Goal: Navigation & Orientation: Find specific page/section

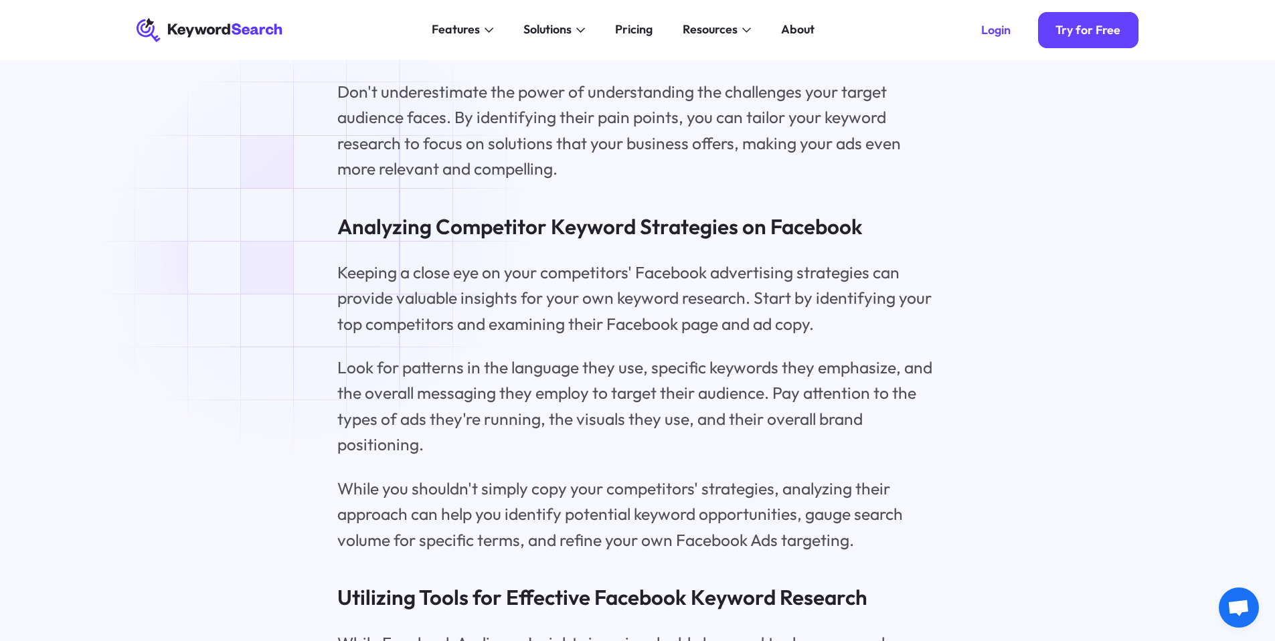
scroll to position [4326, 0]
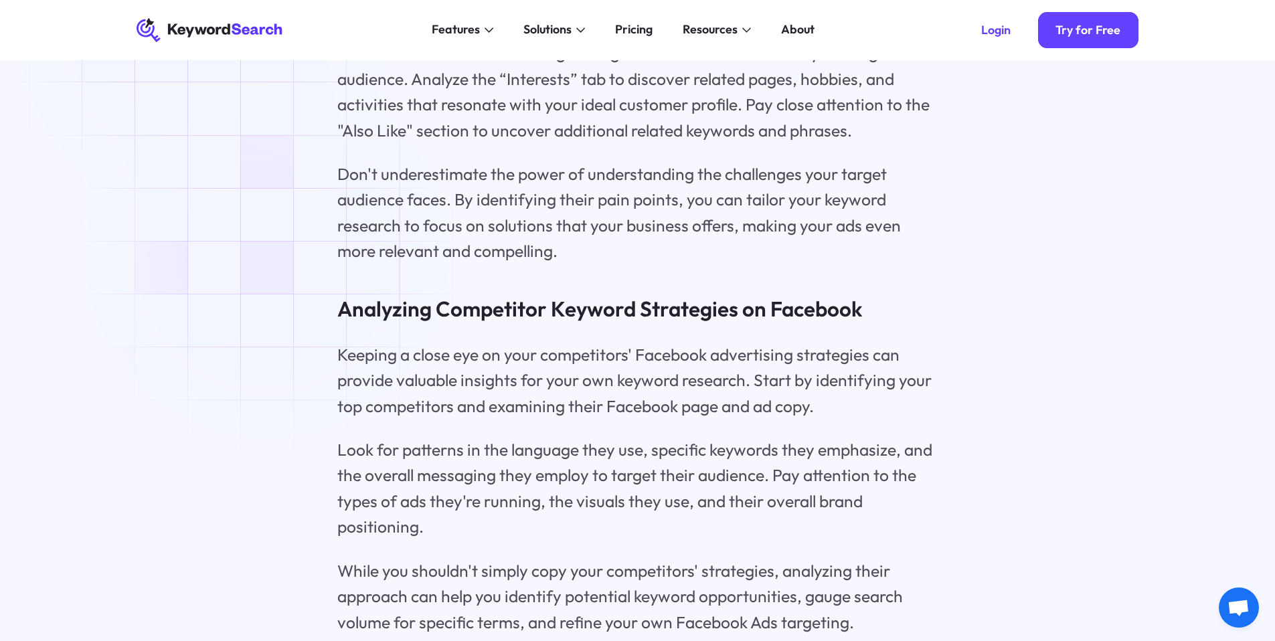
click at [203, 32] on icon at bounding box center [203, 29] width 53 height 13
click at [235, 27] on icon "KeywordSearch" at bounding box center [210, 30] width 147 height 24
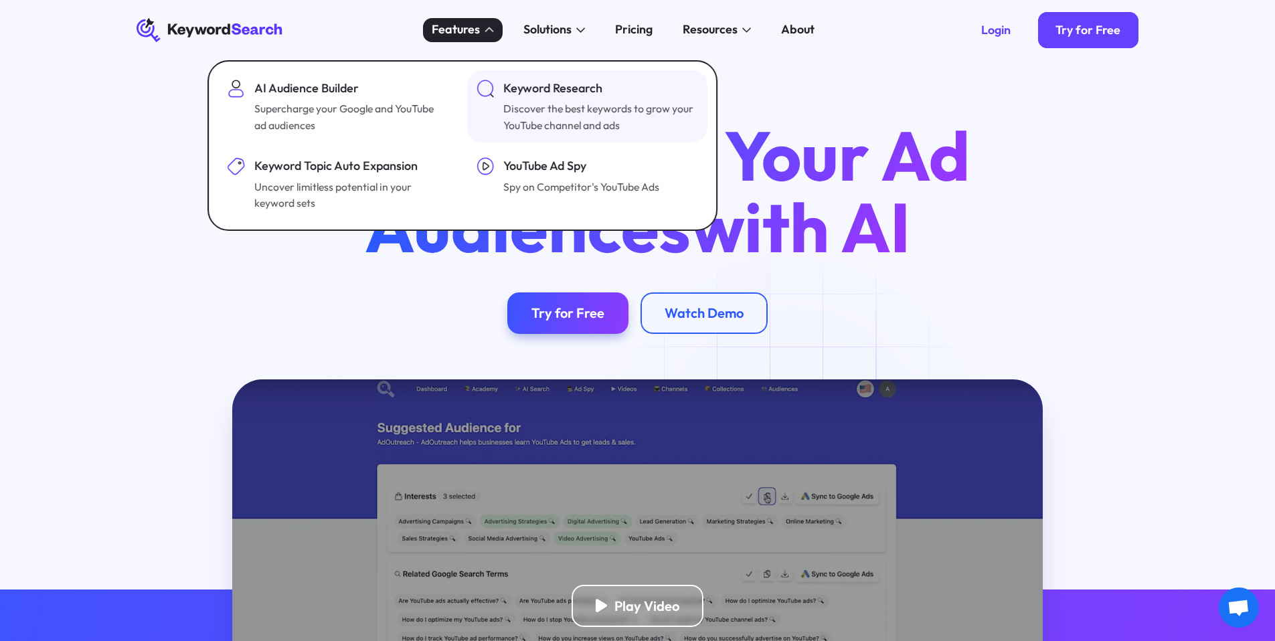
click at [489, 91] on img at bounding box center [485, 89] width 18 height 18
